Goal: Task Accomplishment & Management: Complete application form

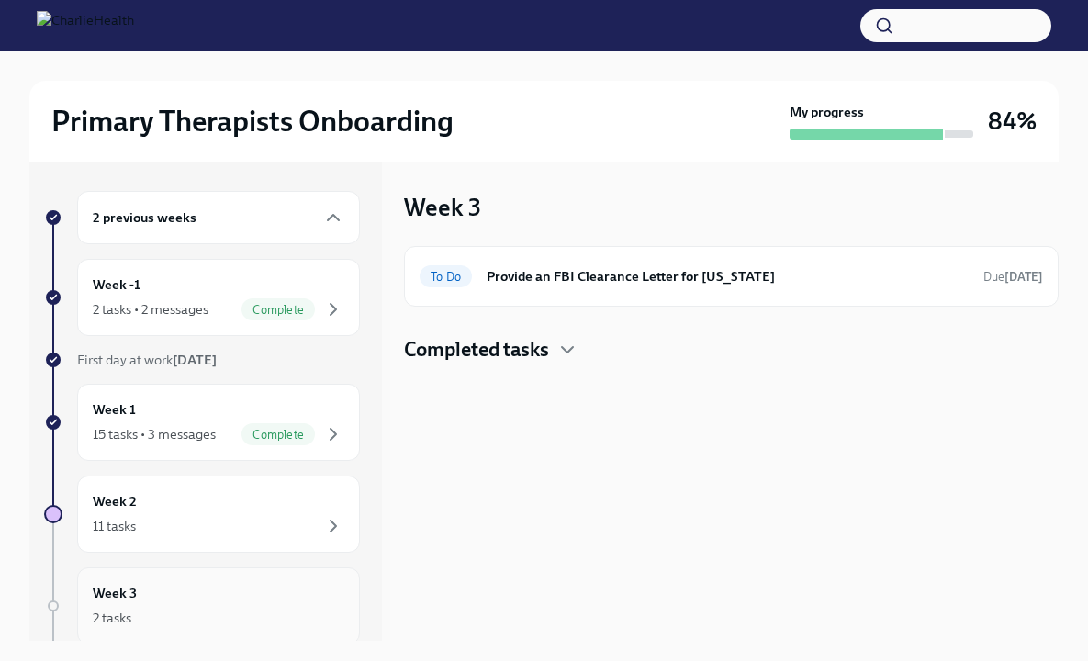
scroll to position [311, 0]
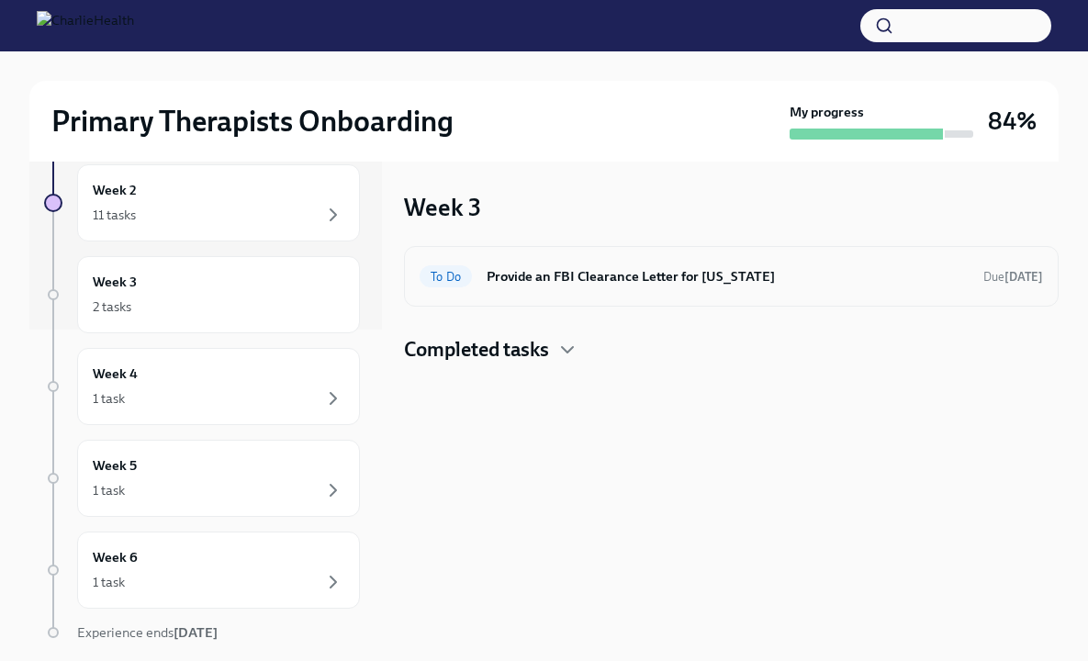
click at [577, 294] on div "To Do Provide an FBI Clearance Letter for [US_STATE] Due [DATE]" at bounding box center [731, 276] width 654 height 61
click at [583, 280] on h6 "Provide an FBI Clearance Letter for [US_STATE]" at bounding box center [727, 276] width 482 height 20
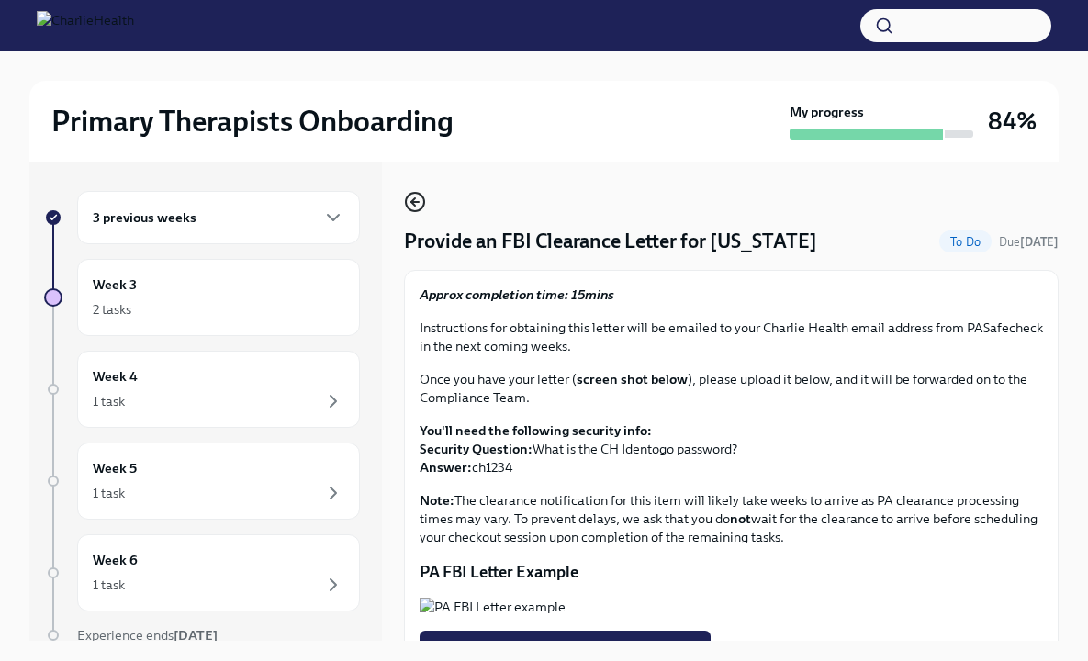
click at [419, 207] on icon "button" at bounding box center [415, 202] width 22 height 22
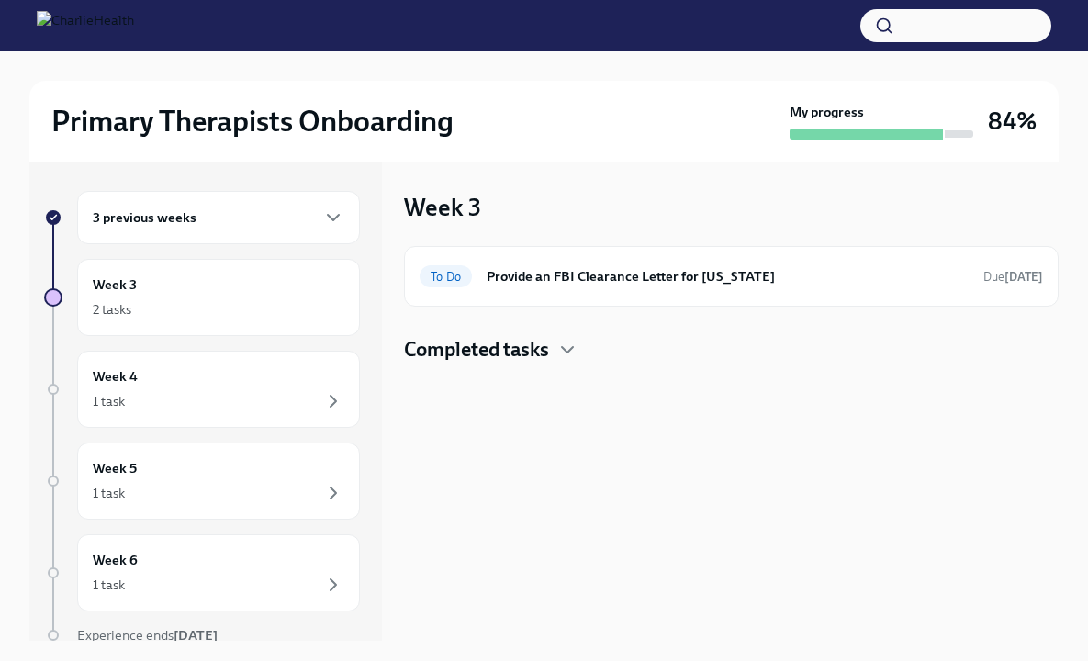
click at [531, 367] on div "Week 3 To Do Provide an FBI Clearance Letter for [US_STATE] Due [DATE] Complete…" at bounding box center [731, 401] width 654 height 479
click at [535, 353] on h4 "Completed tasks" at bounding box center [476, 350] width 145 height 28
click at [522, 353] on h4 "Completed tasks" at bounding box center [476, 350] width 145 height 28
click at [153, 274] on div "Week 3 2 tasks" at bounding box center [219, 297] width 252 height 46
click at [201, 232] on div "3 previous weeks" at bounding box center [218, 217] width 283 height 53
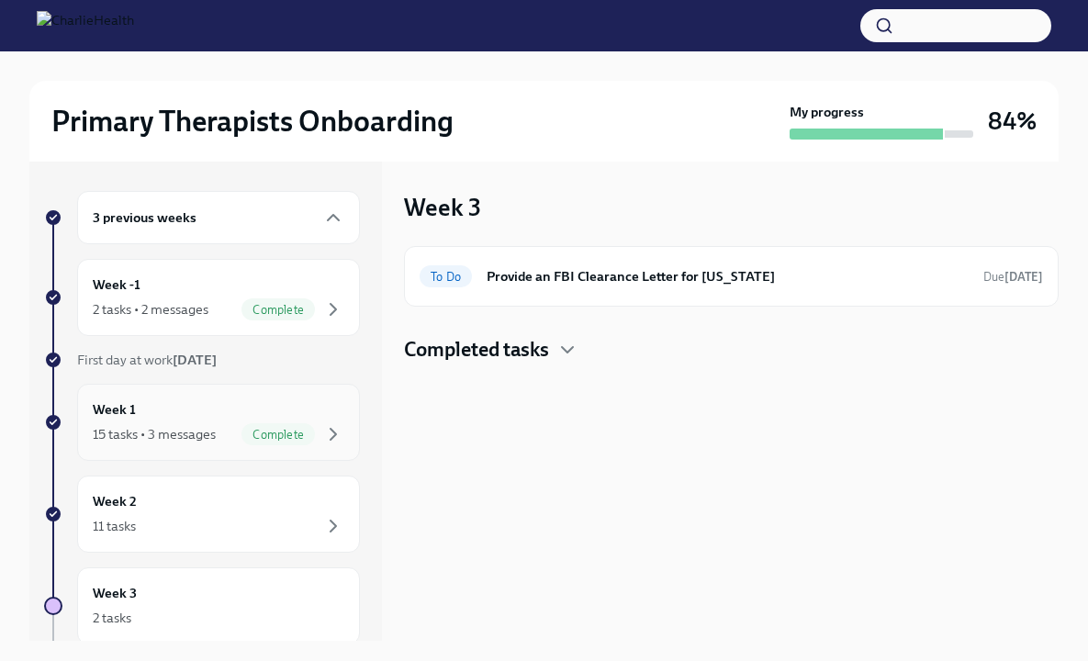
click at [198, 423] on div "15 tasks • 3 messages Complete" at bounding box center [219, 434] width 252 height 22
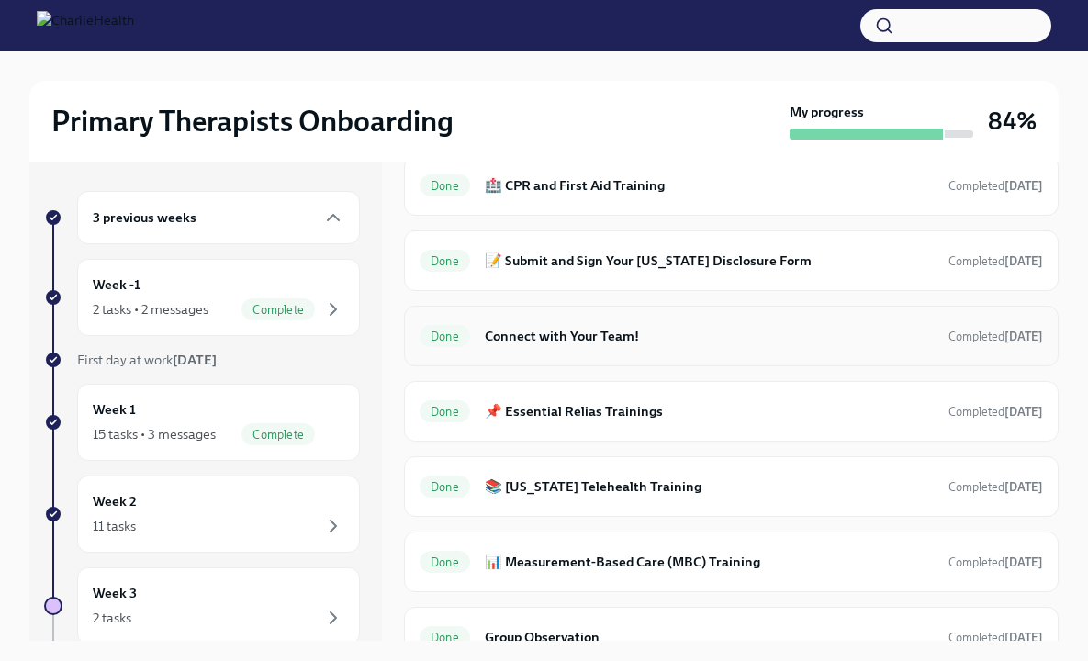
scroll to position [1436, 0]
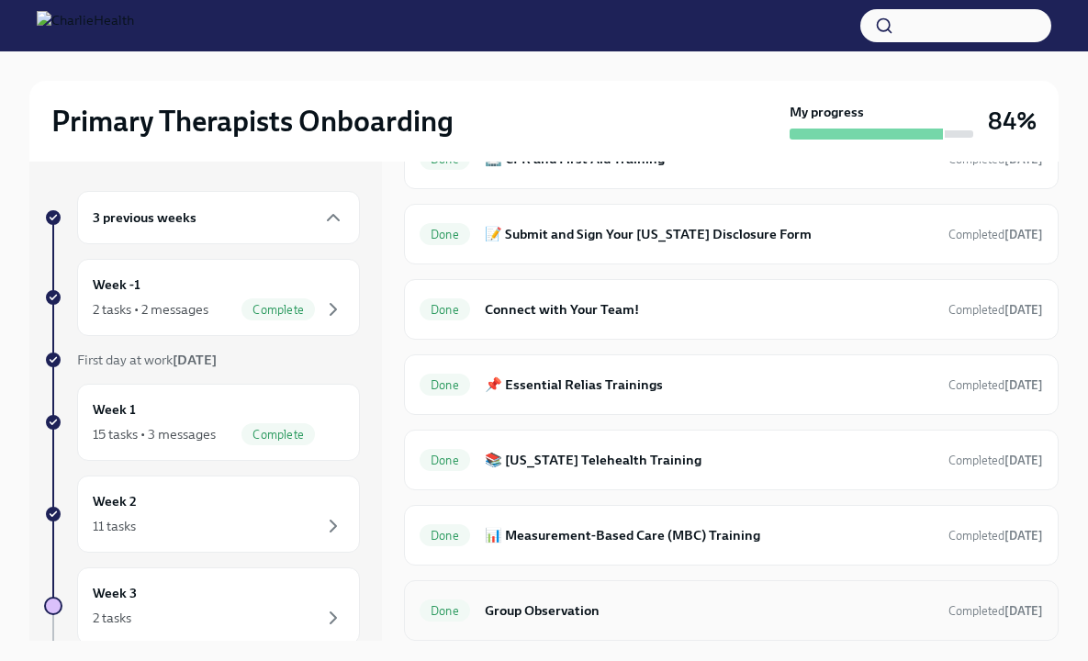
click at [549, 622] on div "Done Group Observation Completed [DATE]" at bounding box center [730, 610] width 623 height 29
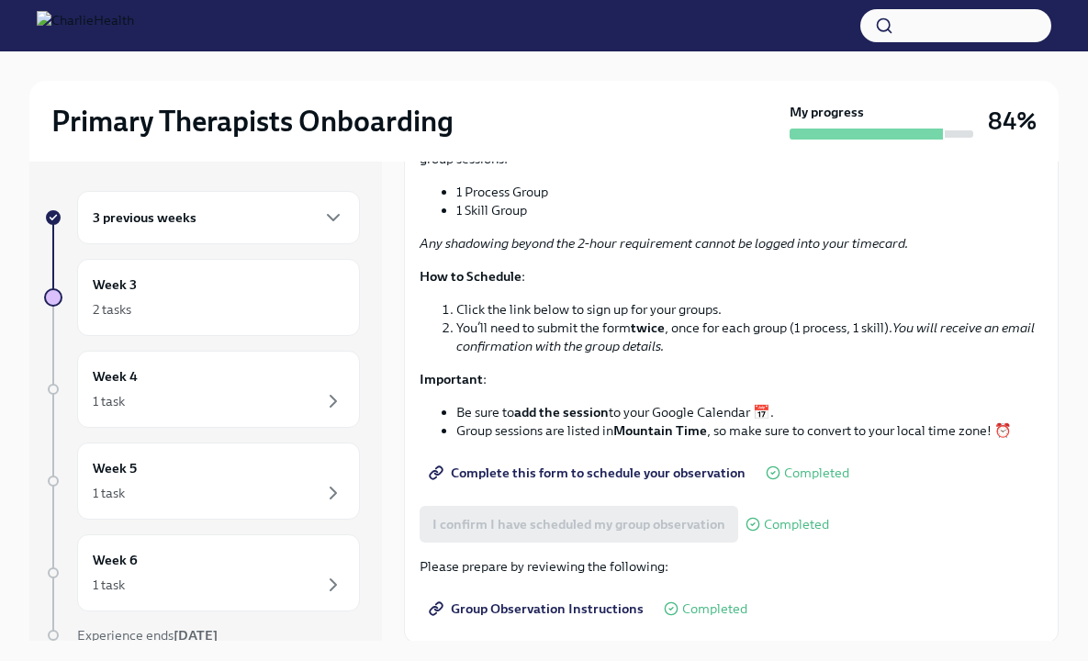
scroll to position [226, 0]
click at [640, 468] on span "Complete this form to schedule your observation" at bounding box center [588, 471] width 313 height 18
